Goal: Transaction & Acquisition: Purchase product/service

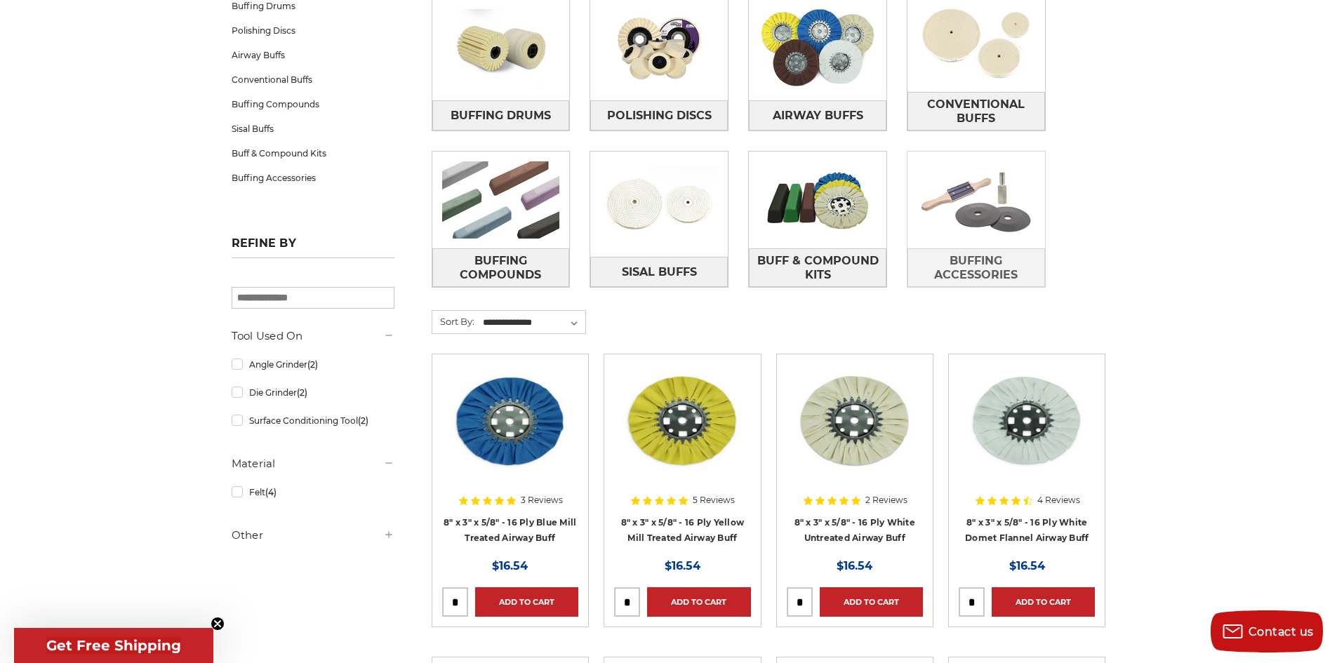
scroll to position [70, 0]
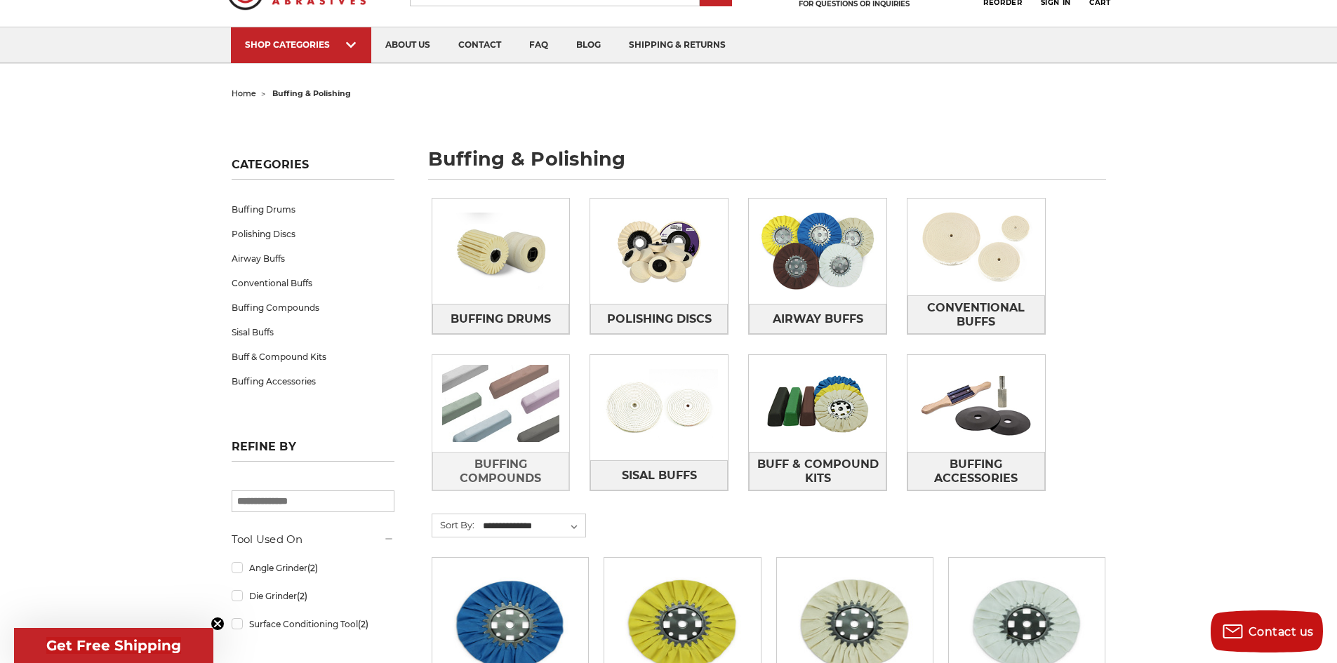
click at [509, 433] on img at bounding box center [501, 403] width 138 height 97
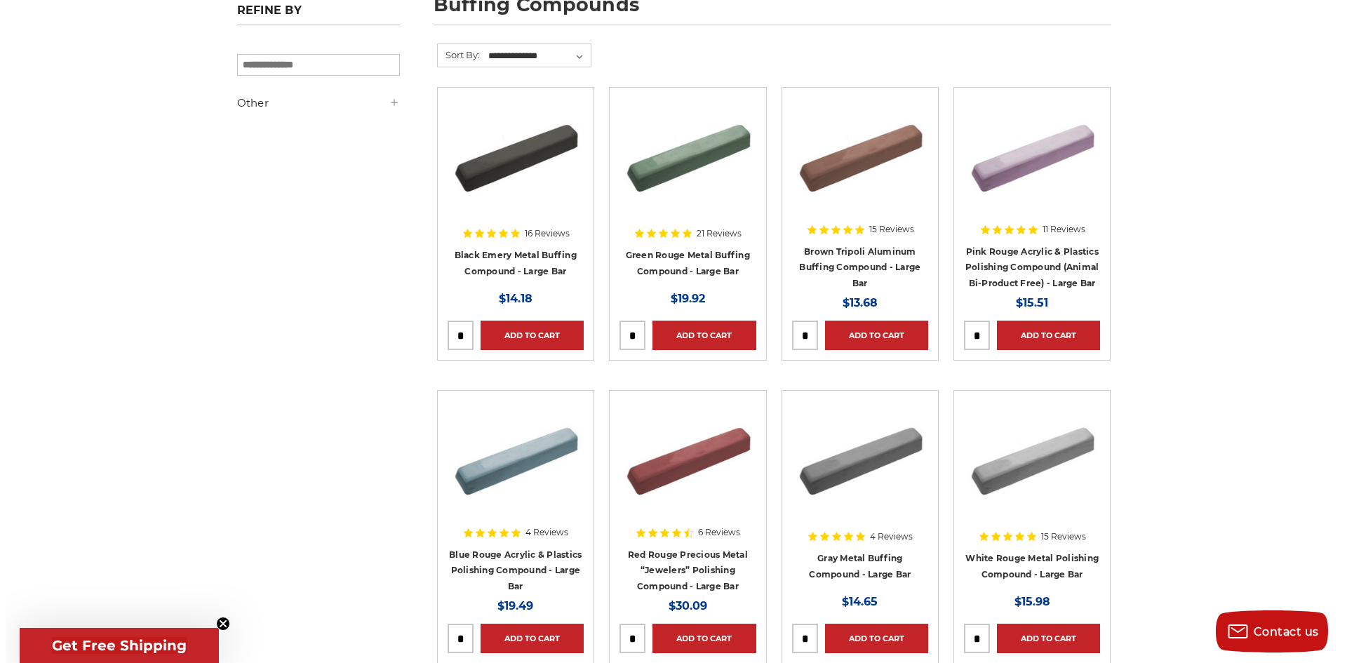
scroll to position [281, 0]
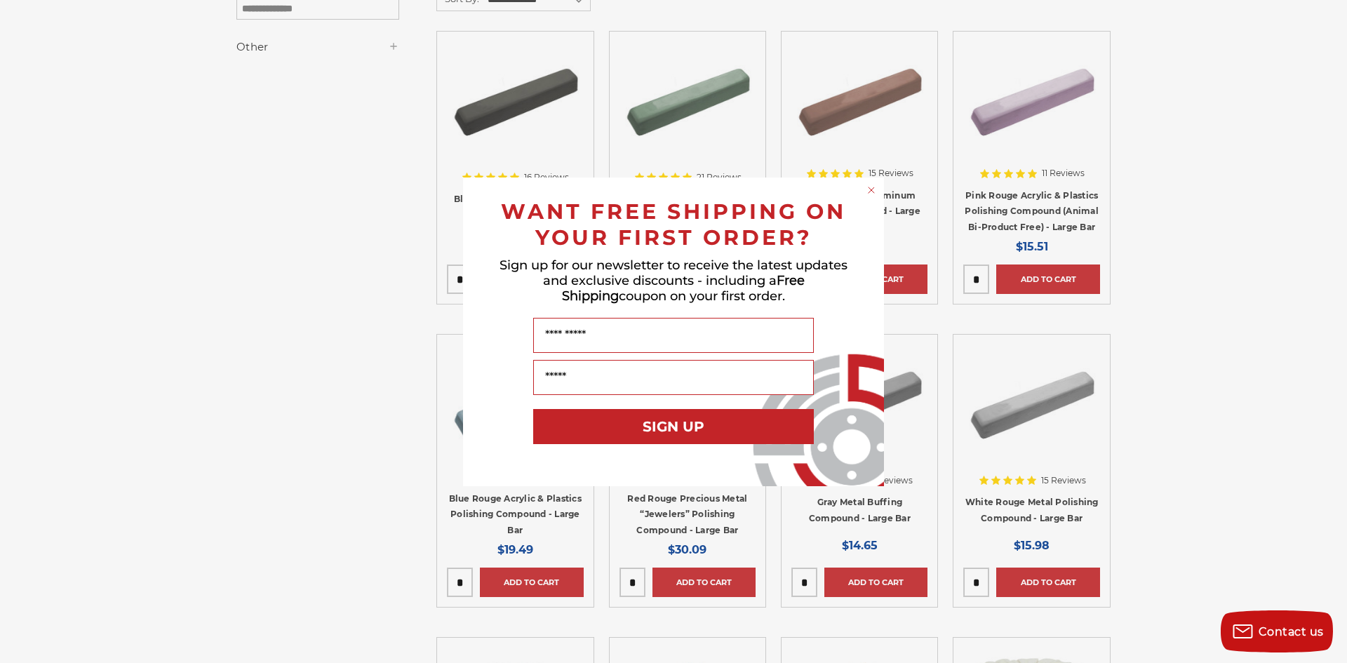
click at [873, 192] on icon "Close dialog" at bounding box center [872, 190] width 6 height 6
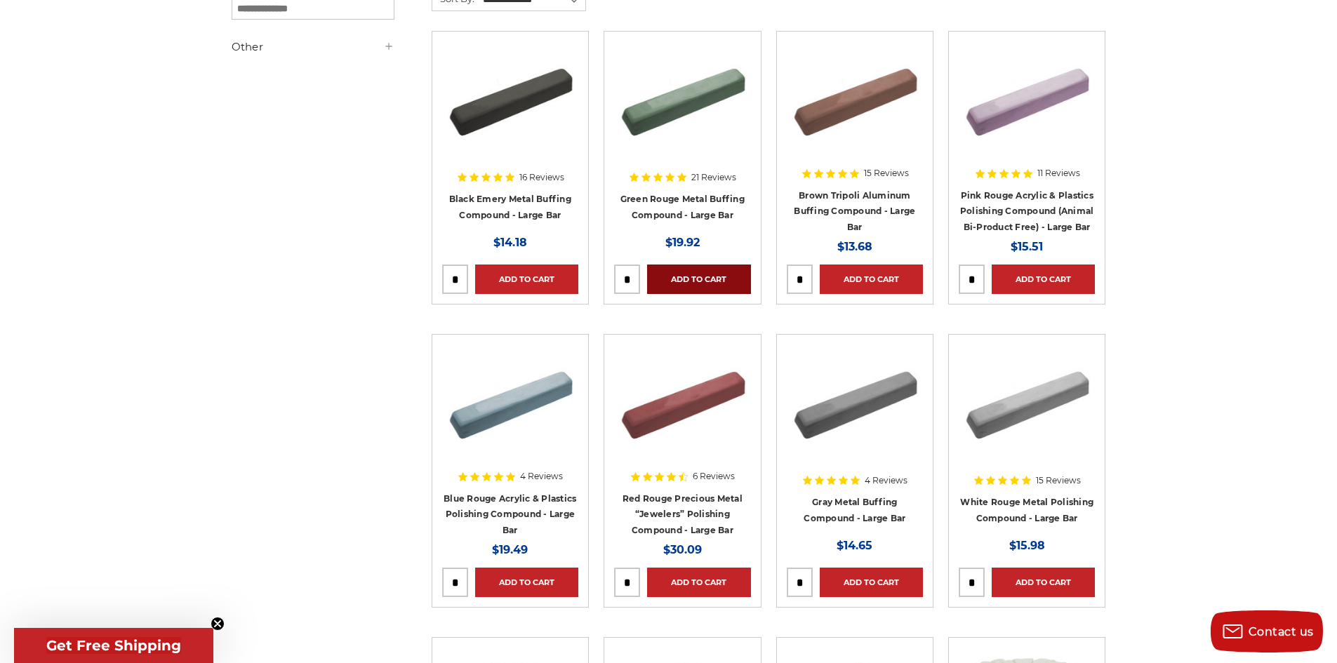
click at [680, 275] on link "Add to Cart" at bounding box center [698, 279] width 103 height 29
click at [874, 282] on link "Add to Cart" at bounding box center [871, 279] width 103 height 29
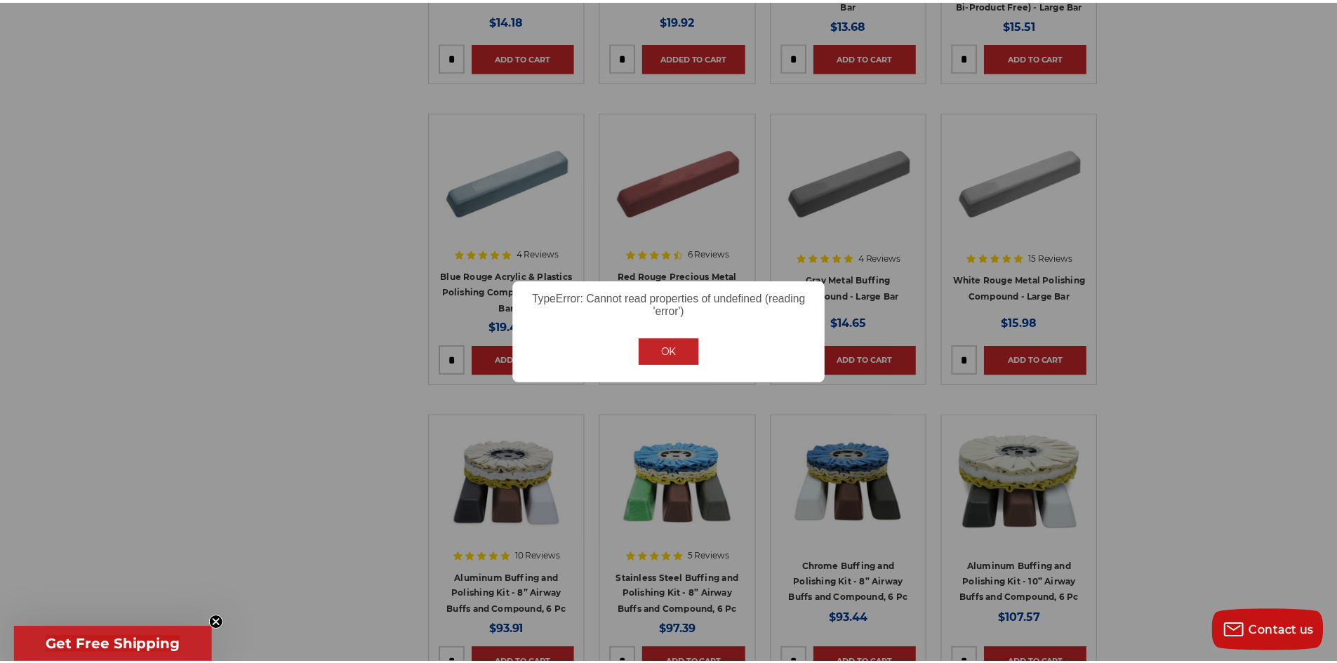
scroll to position [522, 0]
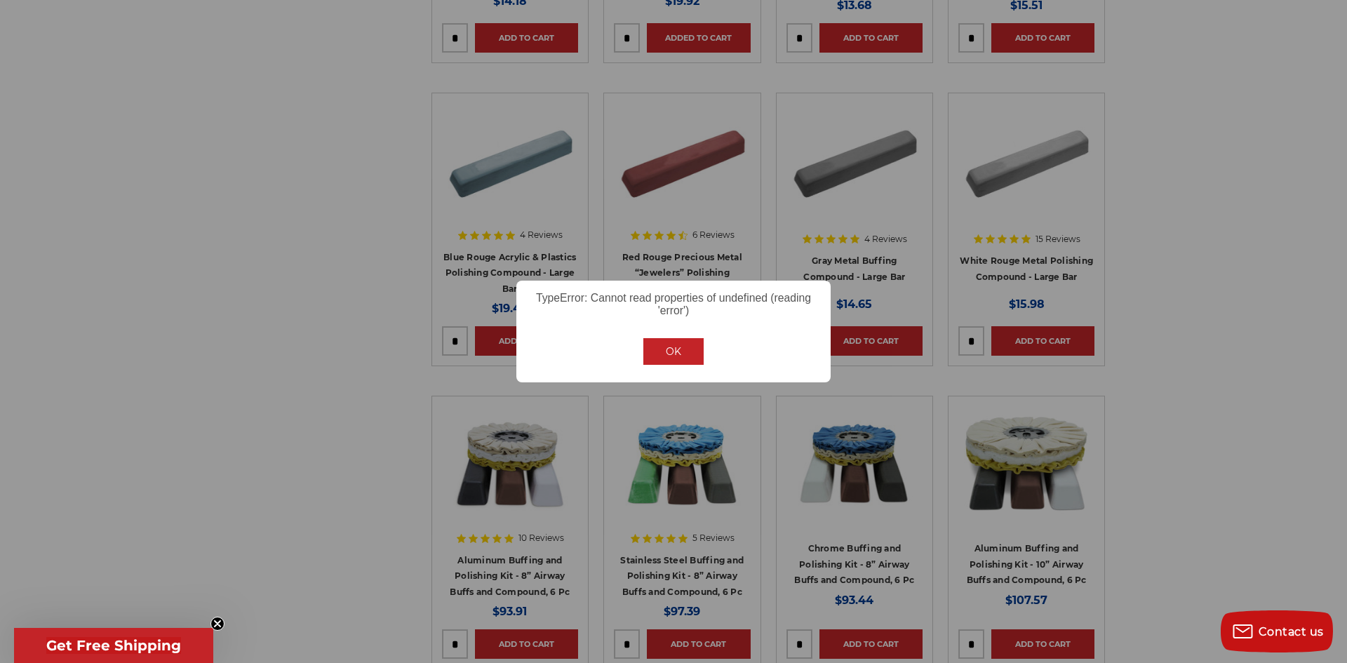
click at [675, 333] on div "OK No Cancel" at bounding box center [674, 352] width 72 height 38
click at [669, 349] on button "OK" at bounding box center [673, 351] width 60 height 27
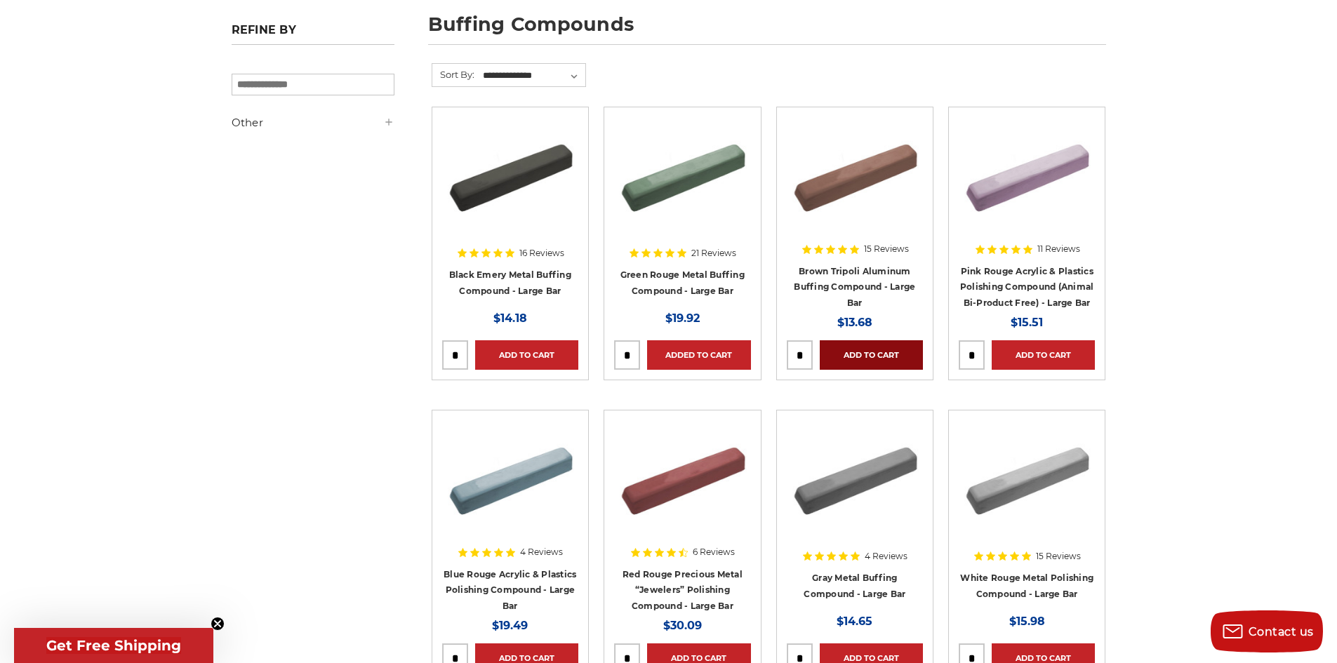
scroll to position [210, 0]
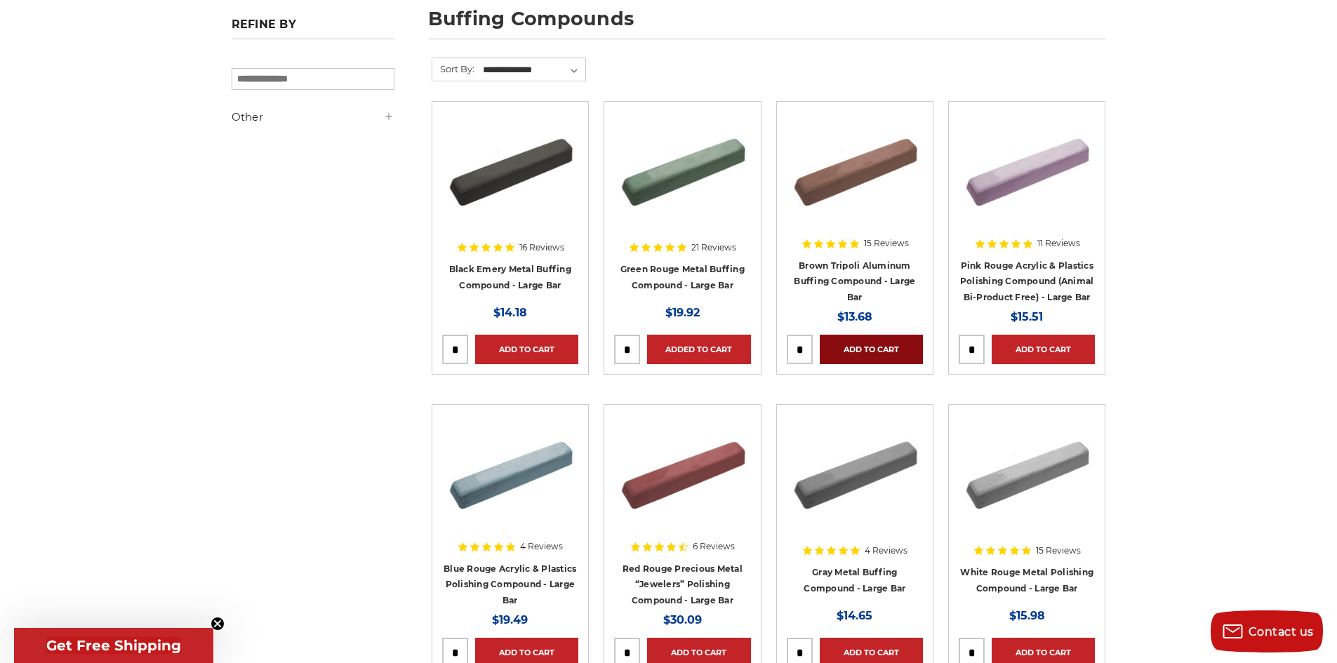
click at [881, 353] on link "Add to Cart" at bounding box center [871, 349] width 103 height 29
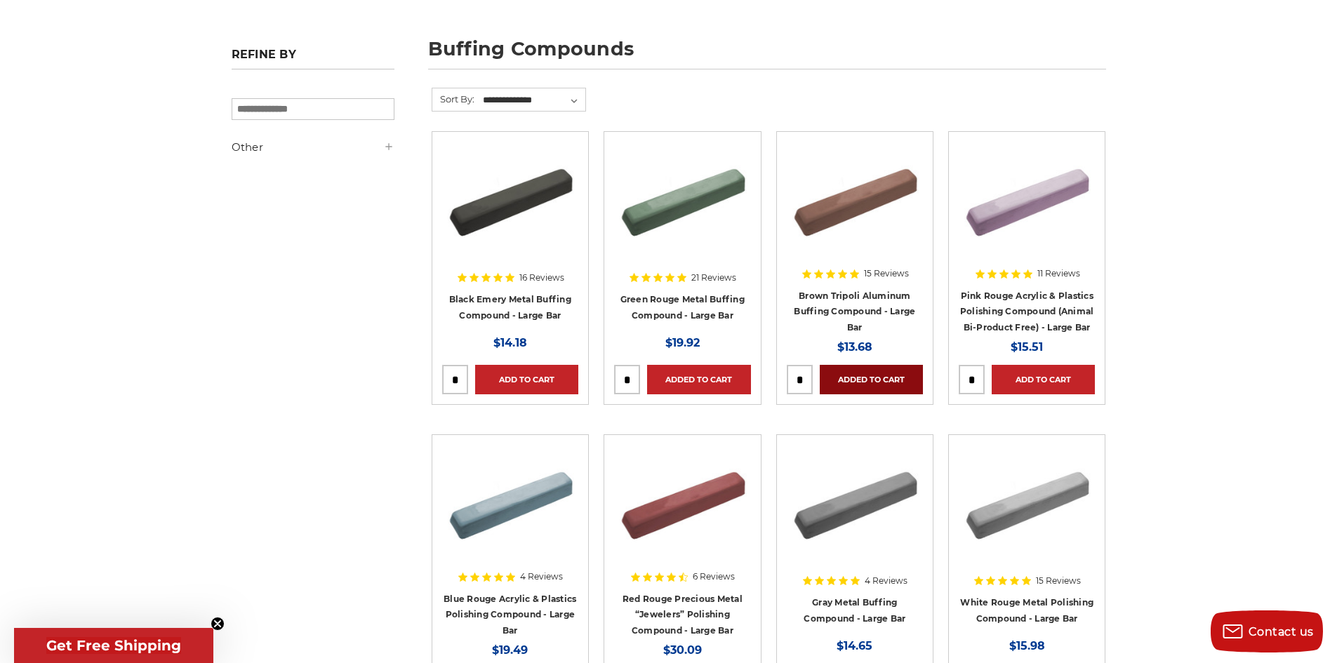
scroll to position [70, 0]
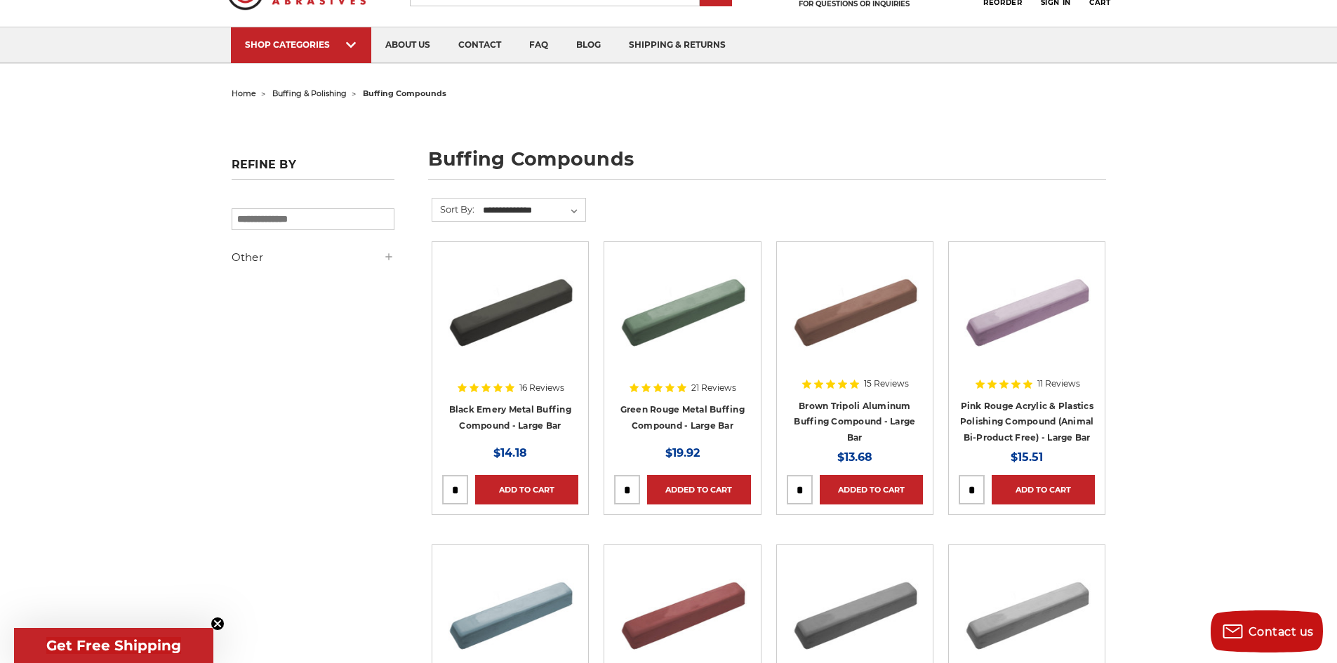
click at [529, 410] on div at bounding box center [510, 342] width 136 height 180
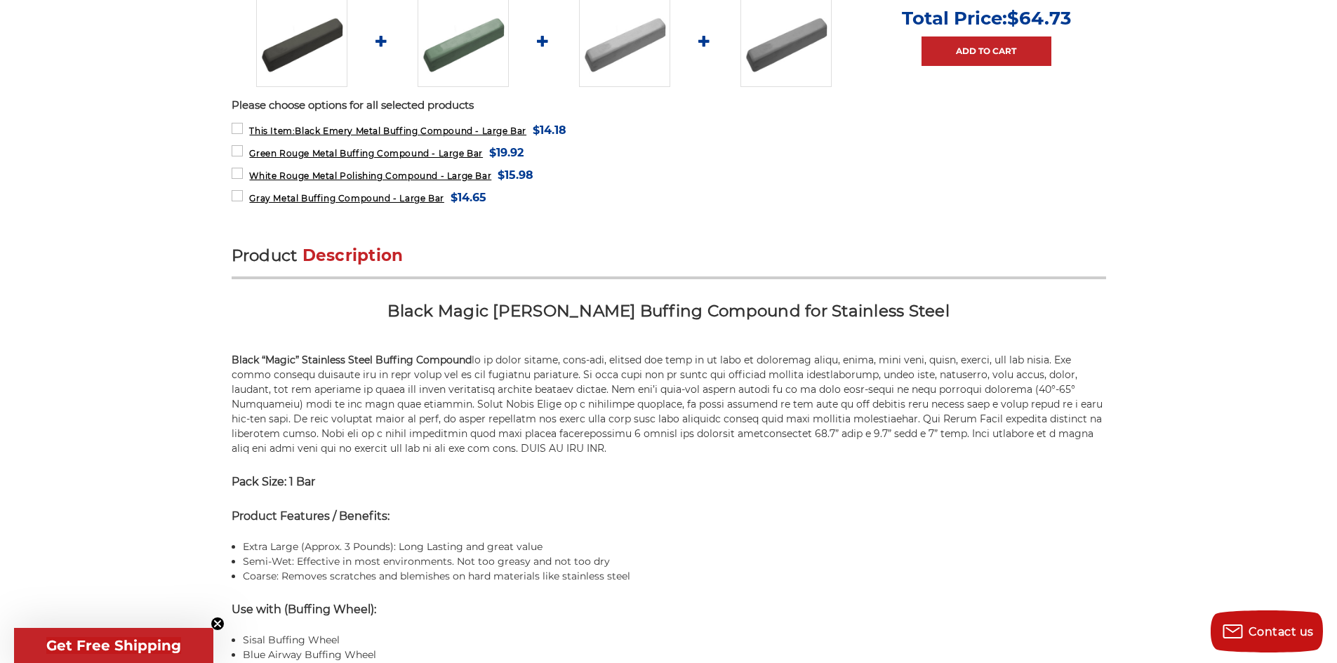
scroll to position [842, 0]
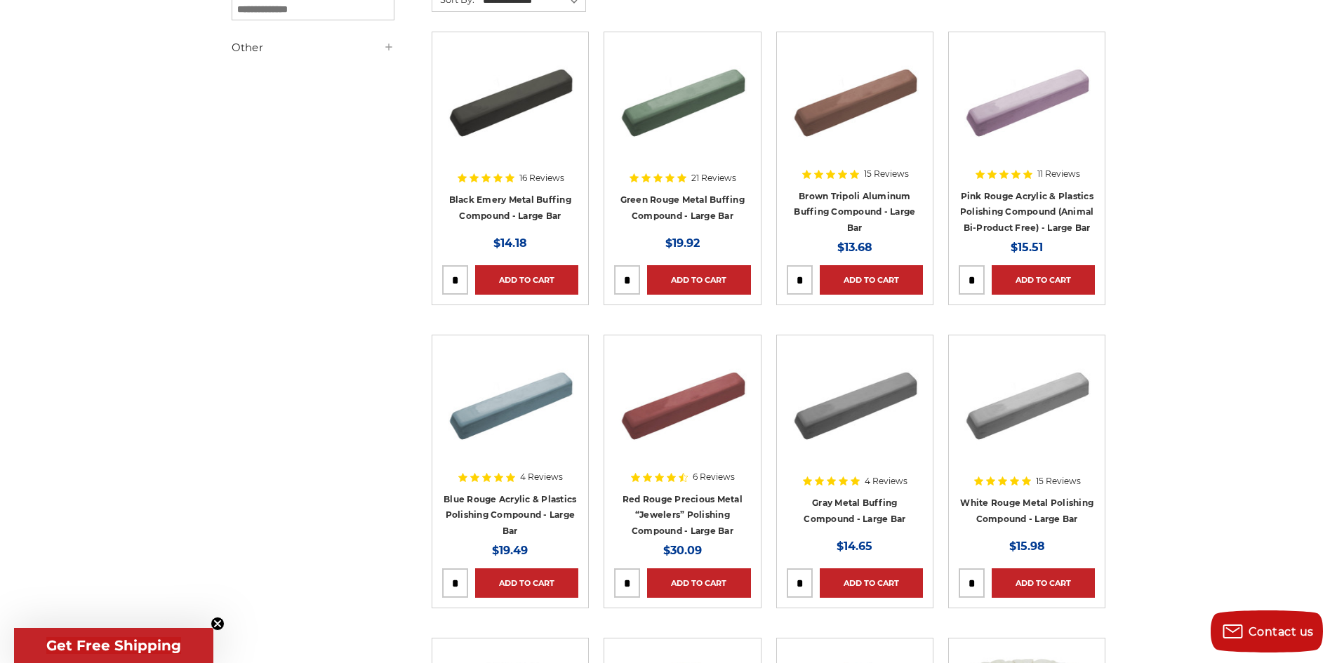
scroll to position [281, 0]
click at [862, 516] on div at bounding box center [855, 435] width 136 height 180
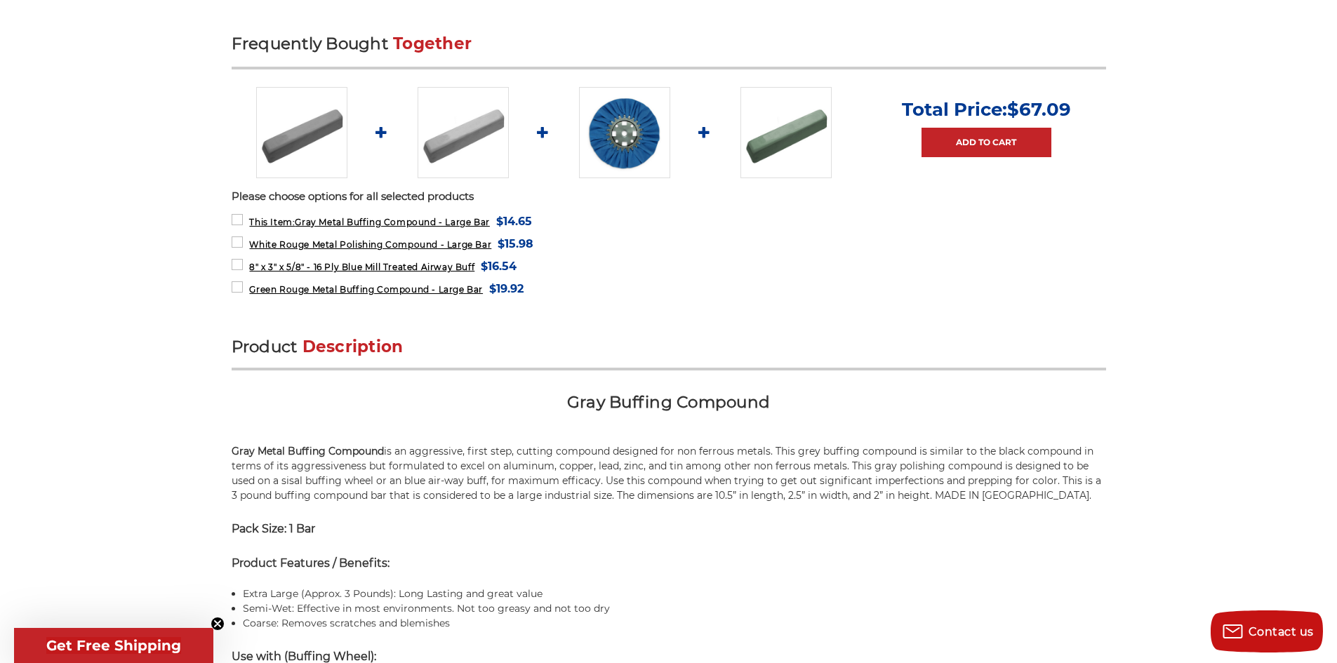
scroll to position [631, 0]
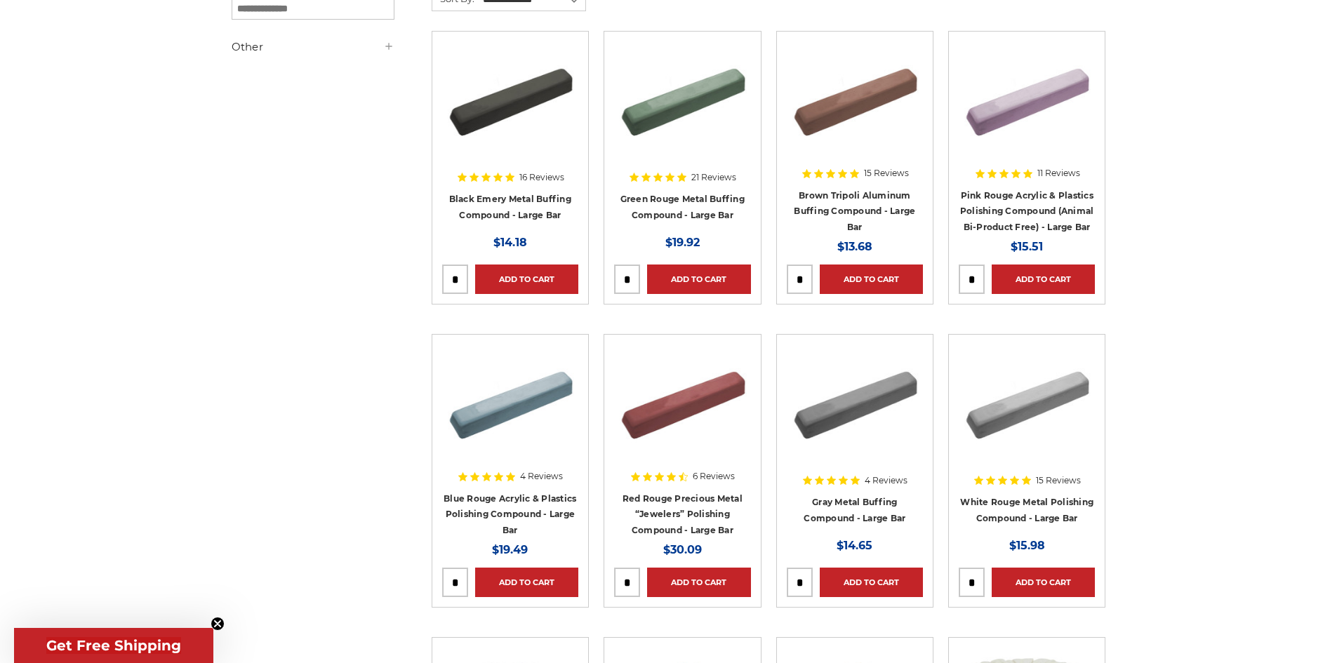
click at [1029, 500] on div at bounding box center [1026, 435] width 136 height 180
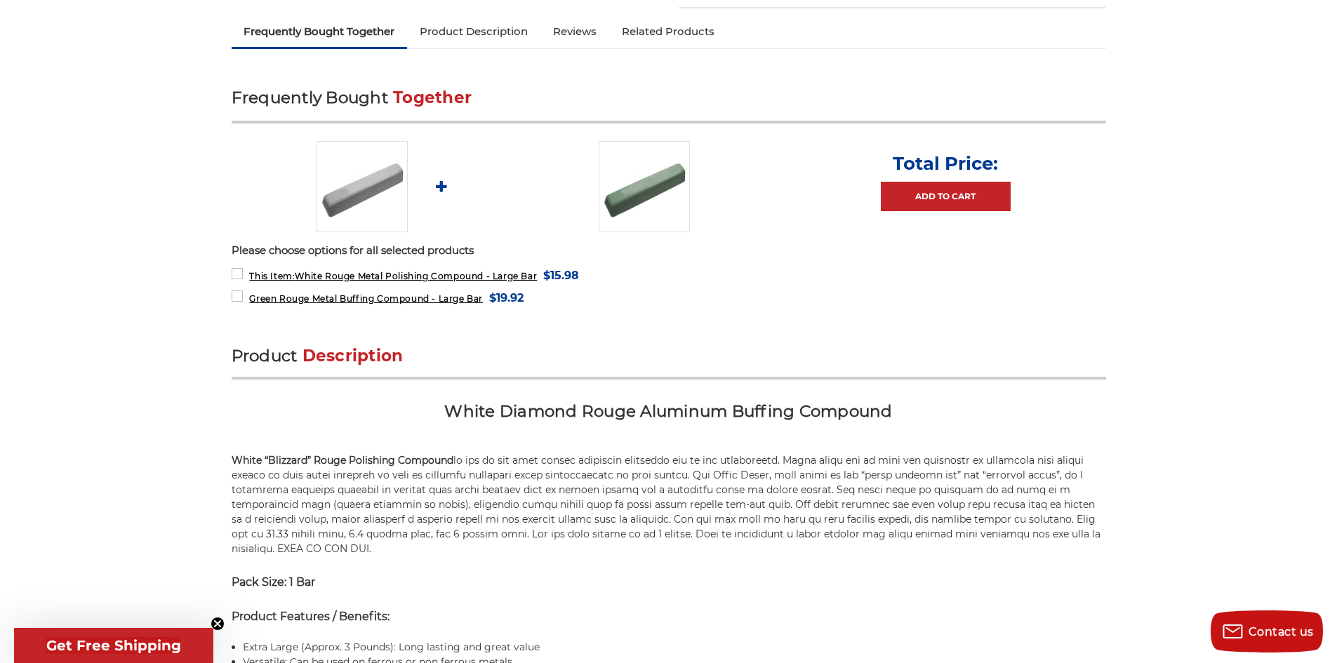
scroll to position [561, 0]
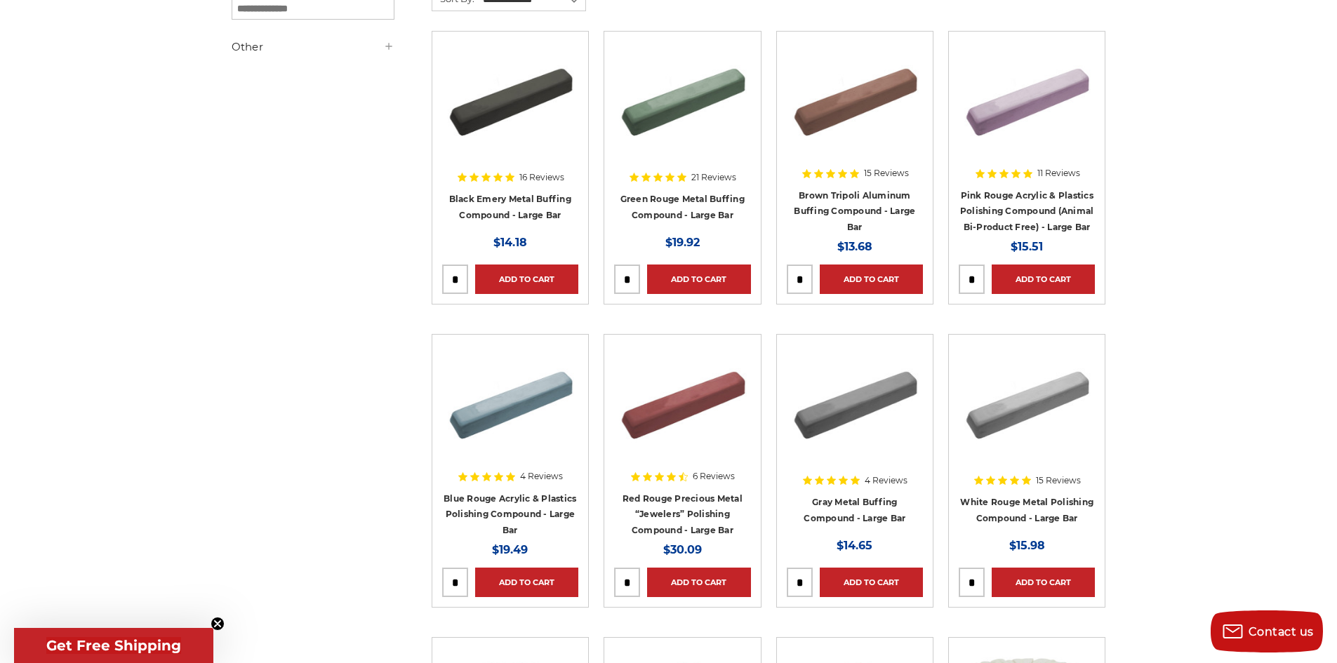
click at [1027, 503] on div at bounding box center [1026, 435] width 136 height 180
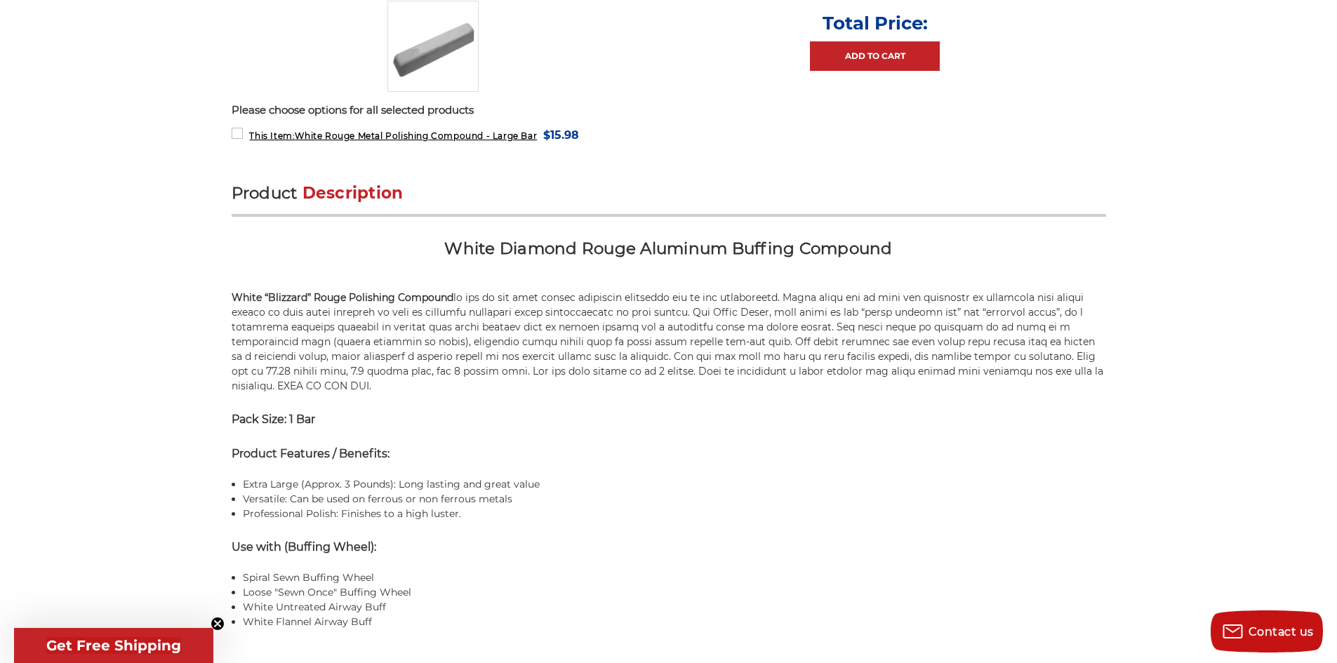
scroll to position [631, 0]
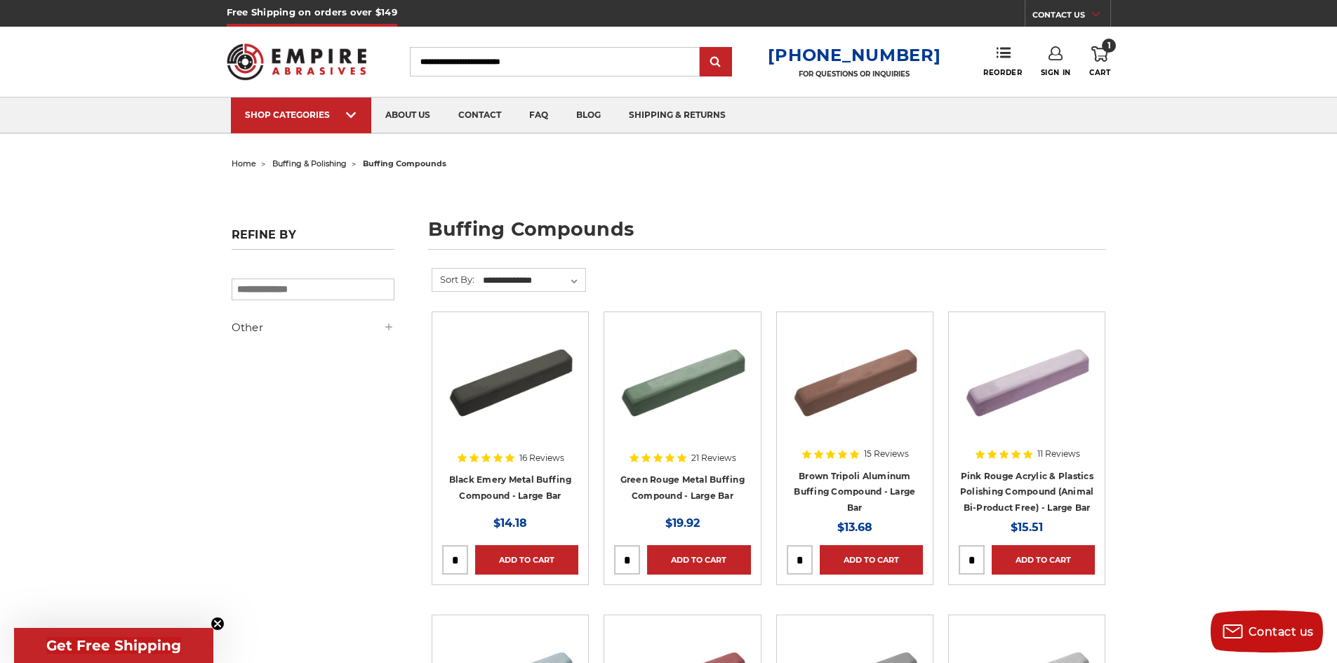
click at [708, 488] on div at bounding box center [682, 412] width 136 height 180
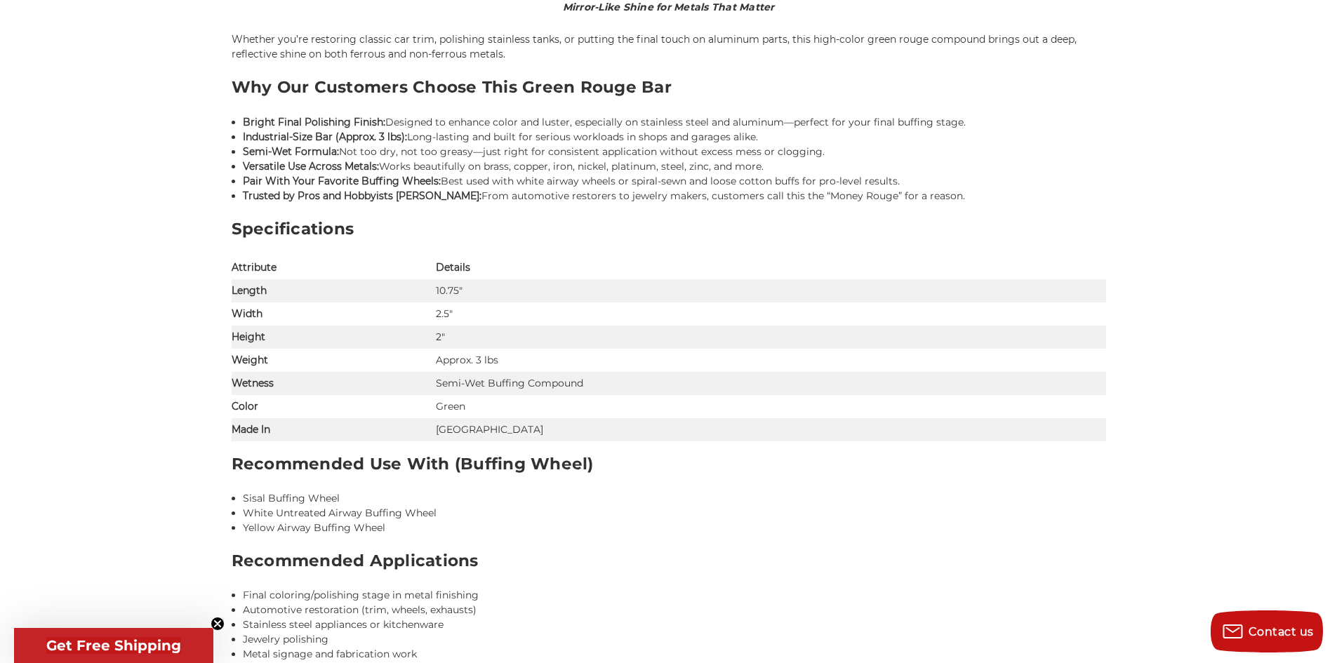
scroll to position [1052, 0]
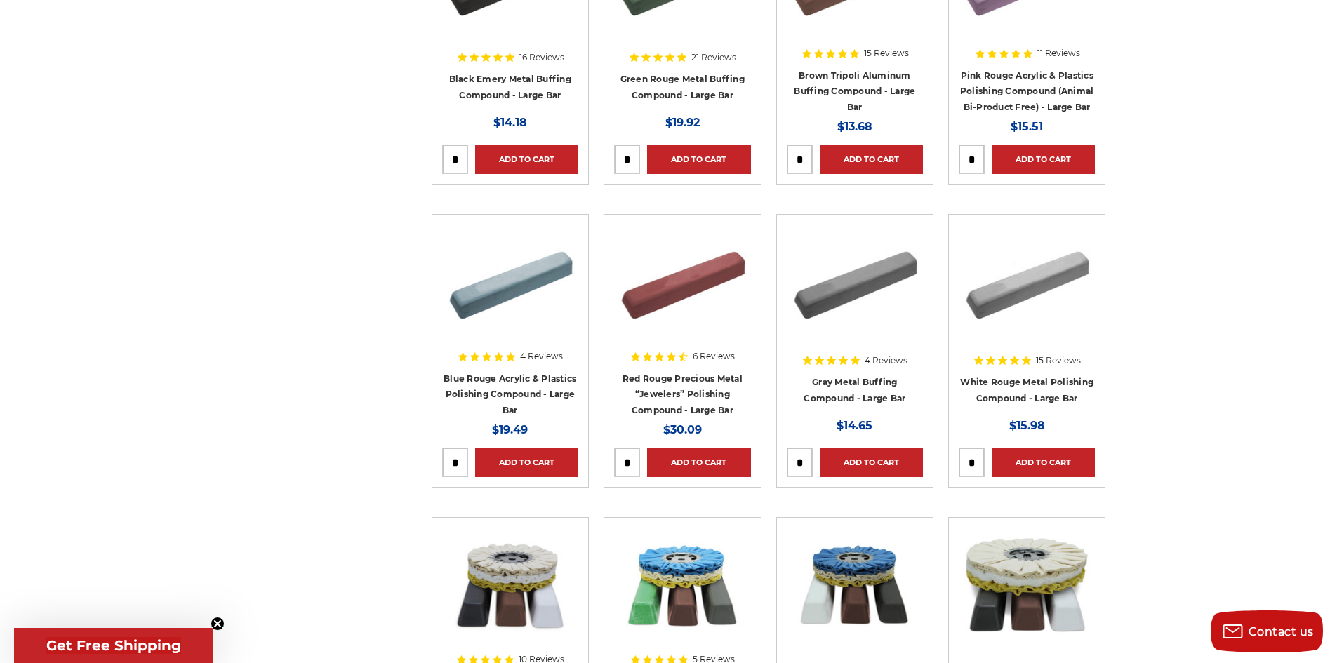
scroll to position [281, 0]
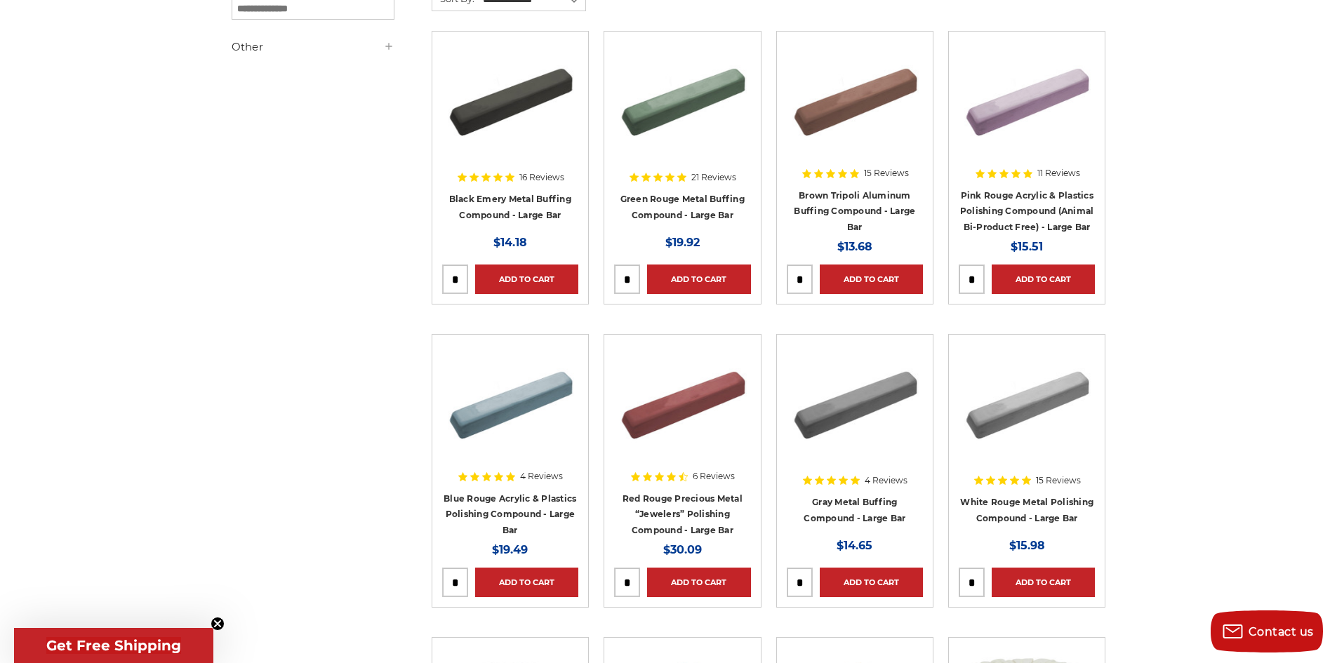
click at [520, 514] on div at bounding box center [510, 435] width 136 height 180
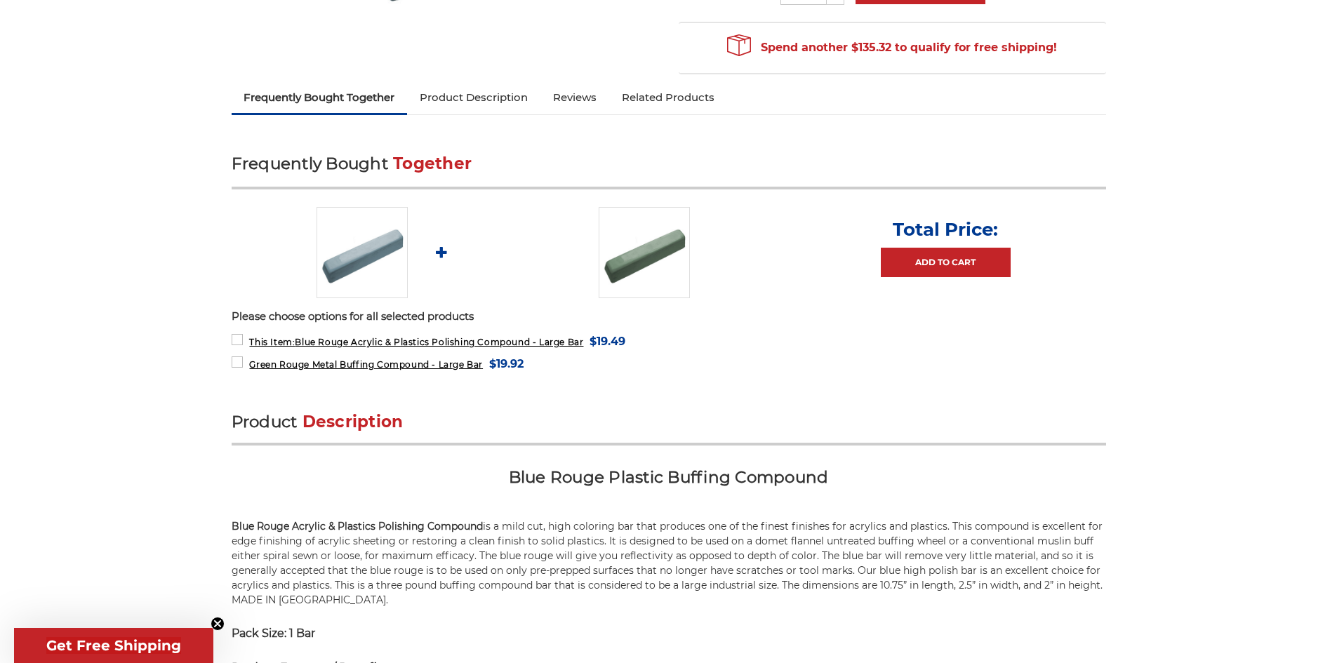
scroll to position [631, 0]
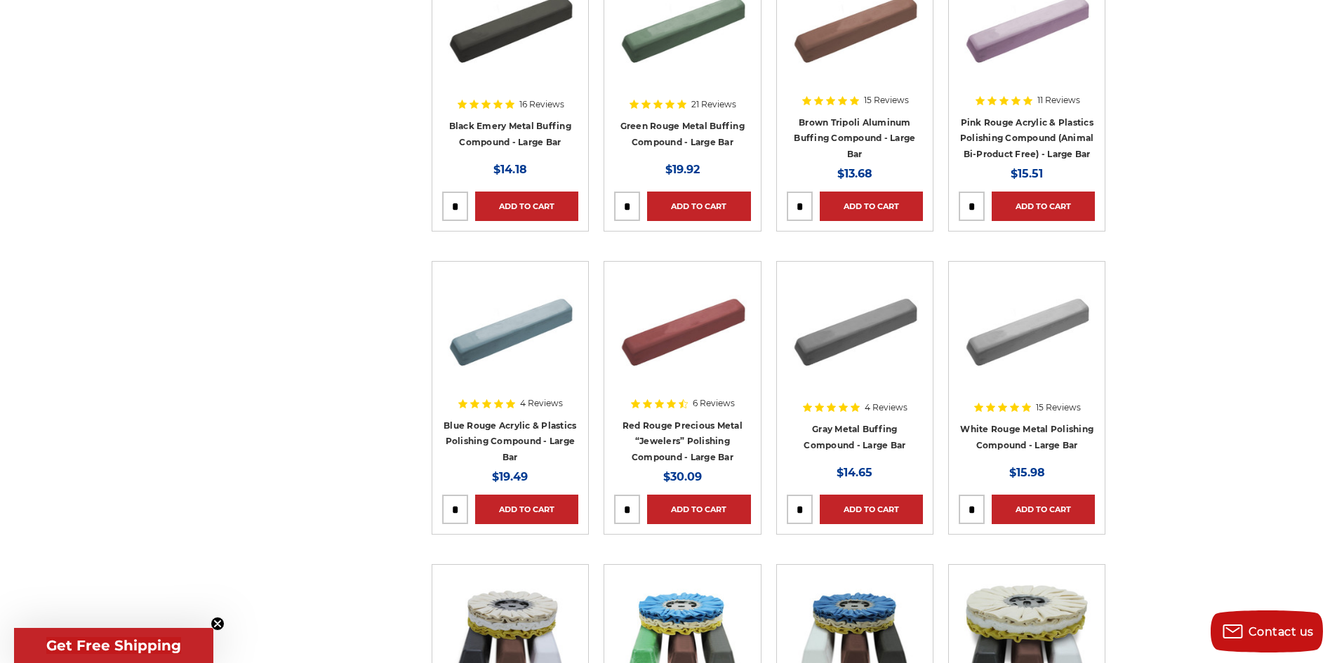
scroll to position [210, 0]
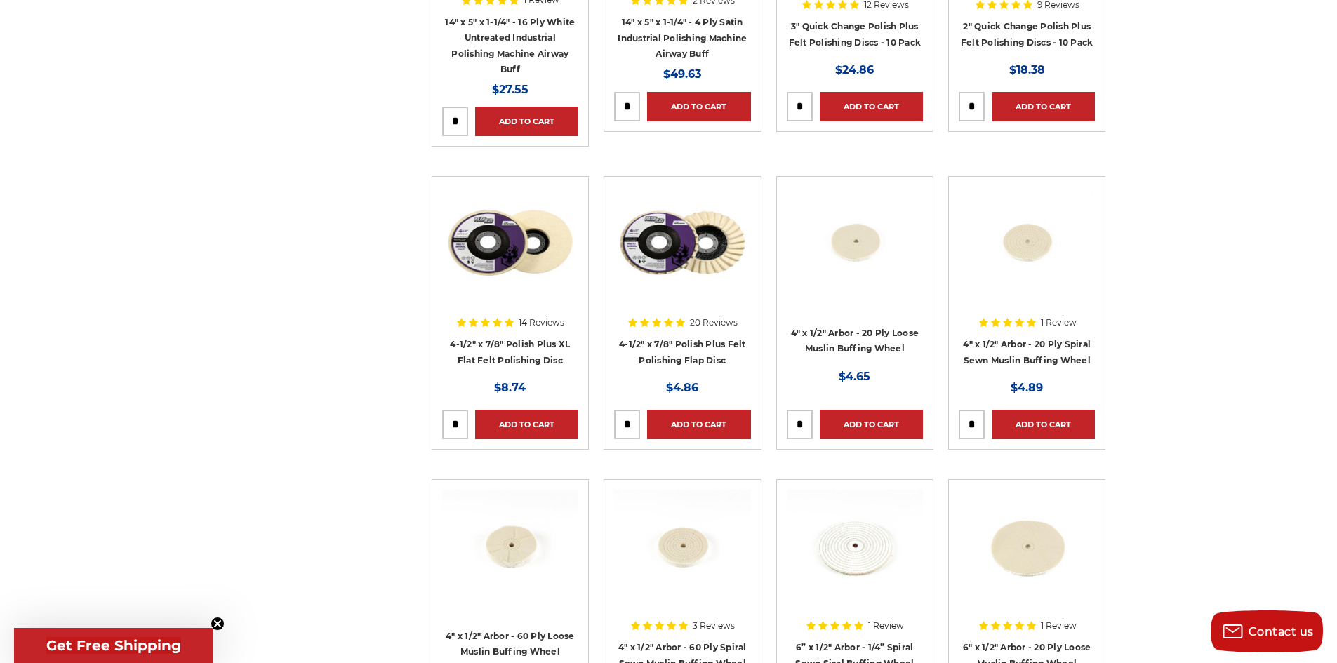
scroll to position [1473, 0]
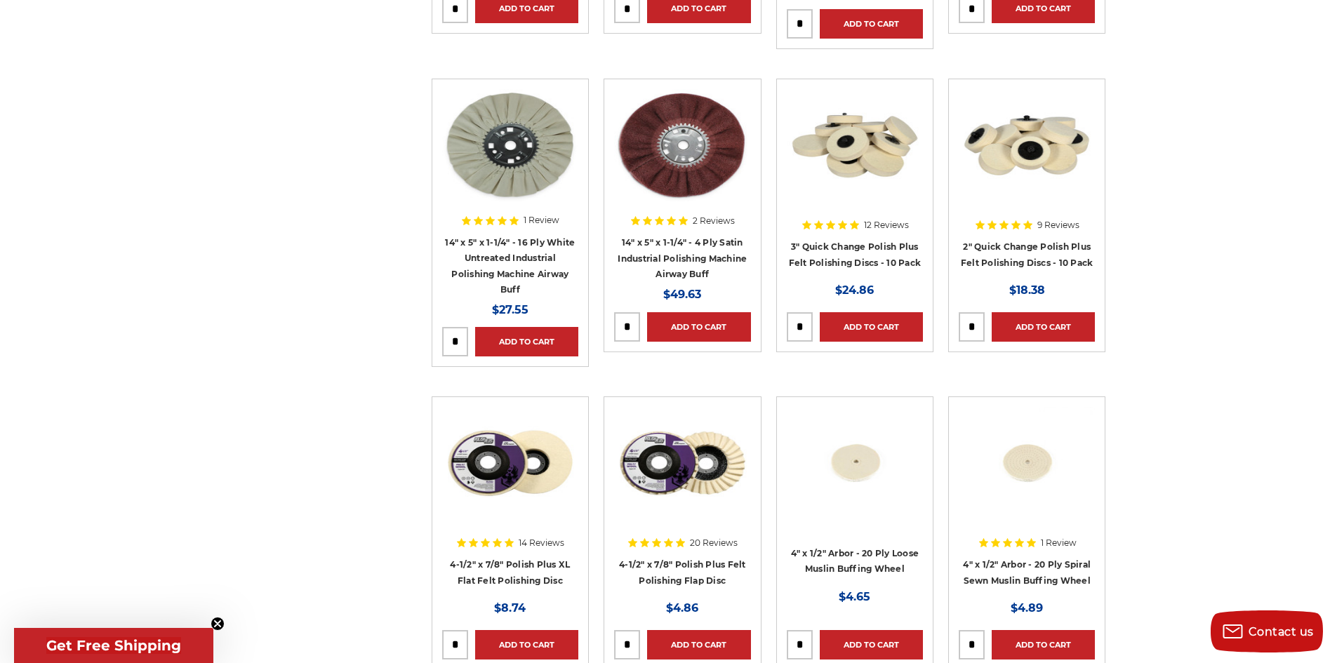
click at [215, 625] on circle "Close teaser" at bounding box center [217, 623] width 13 height 13
